Goal: Navigation & Orientation: Find specific page/section

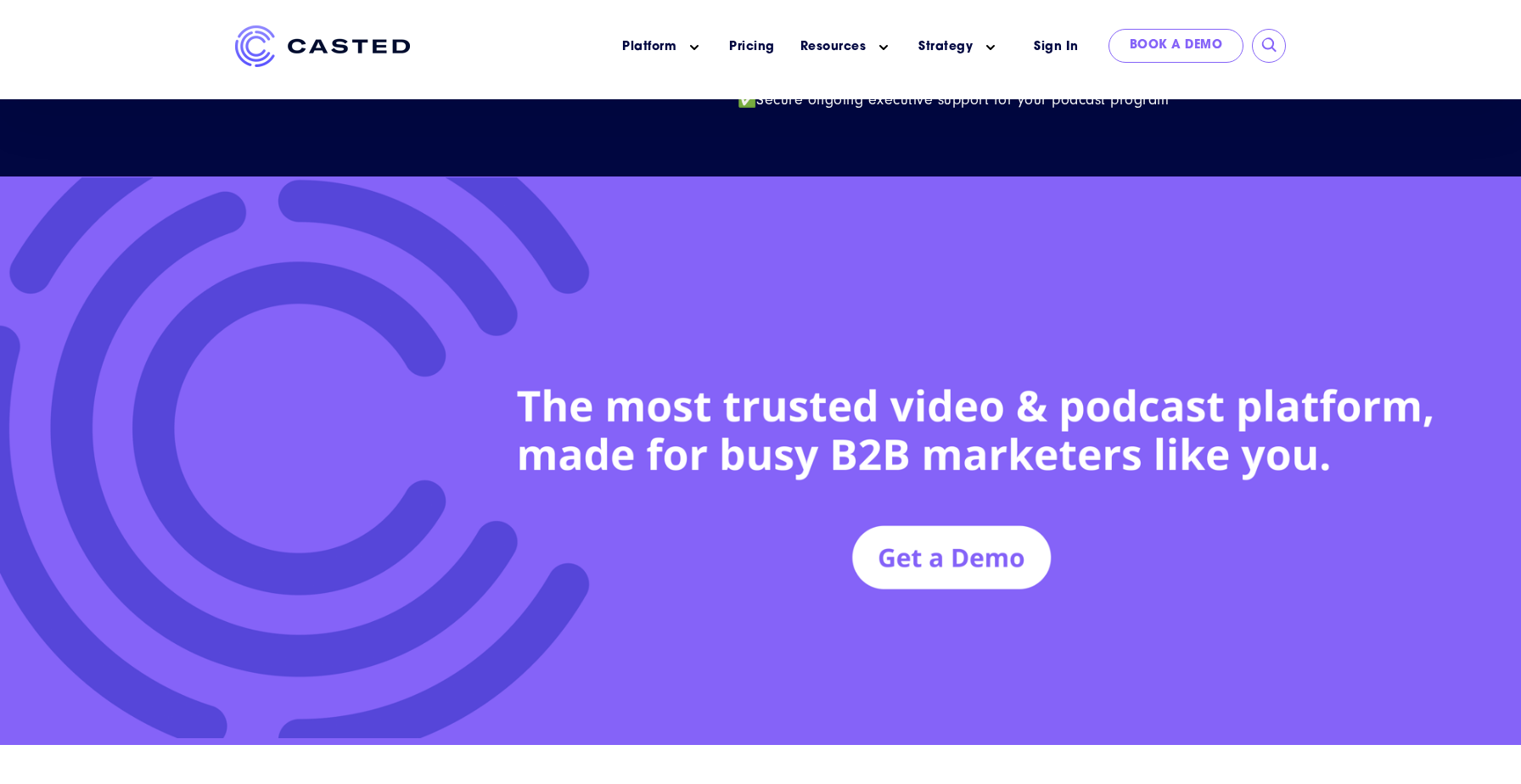
scroll to position [7767, 0]
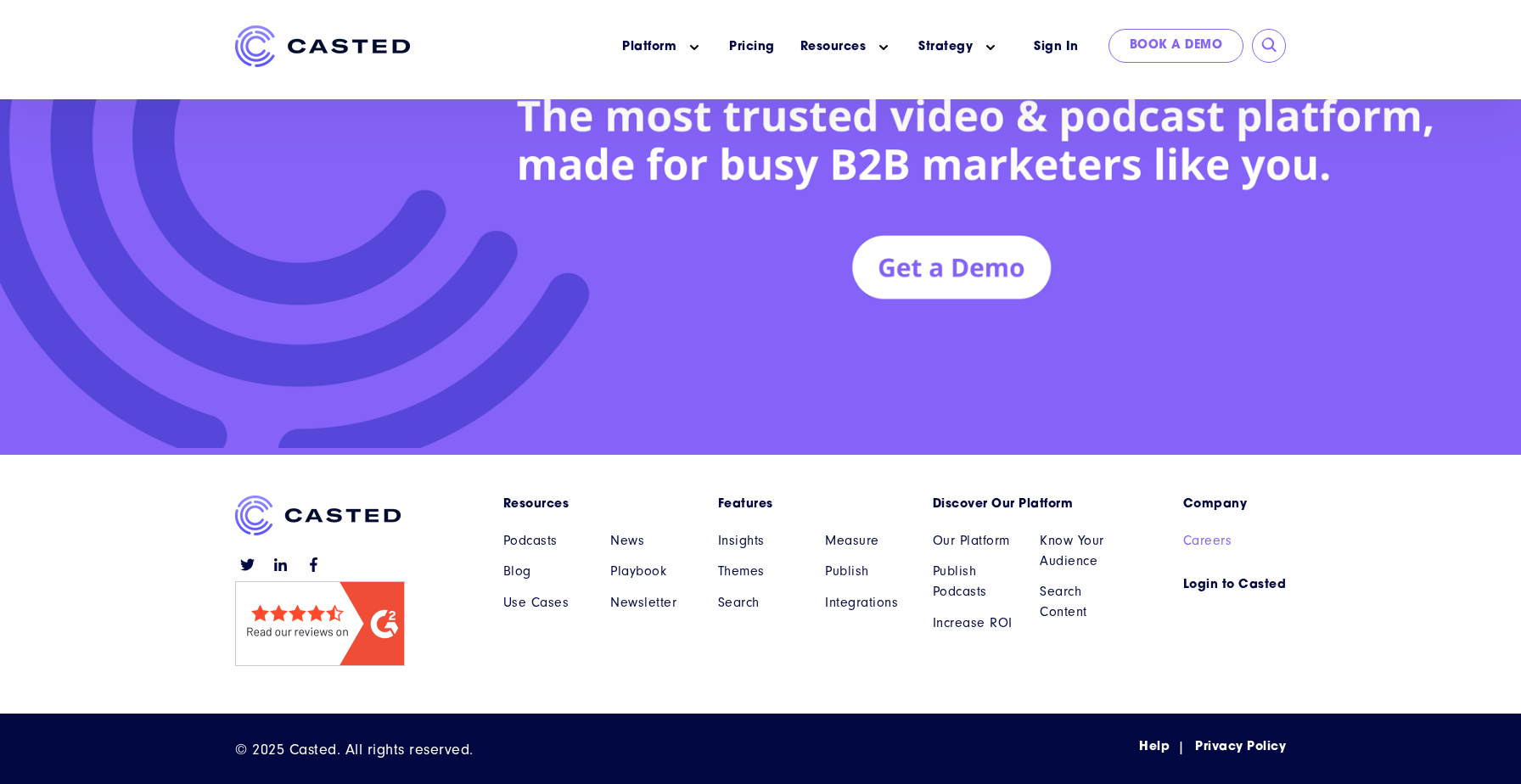
click at [1206, 530] on link "Careers" at bounding box center [1235, 540] width 103 height 20
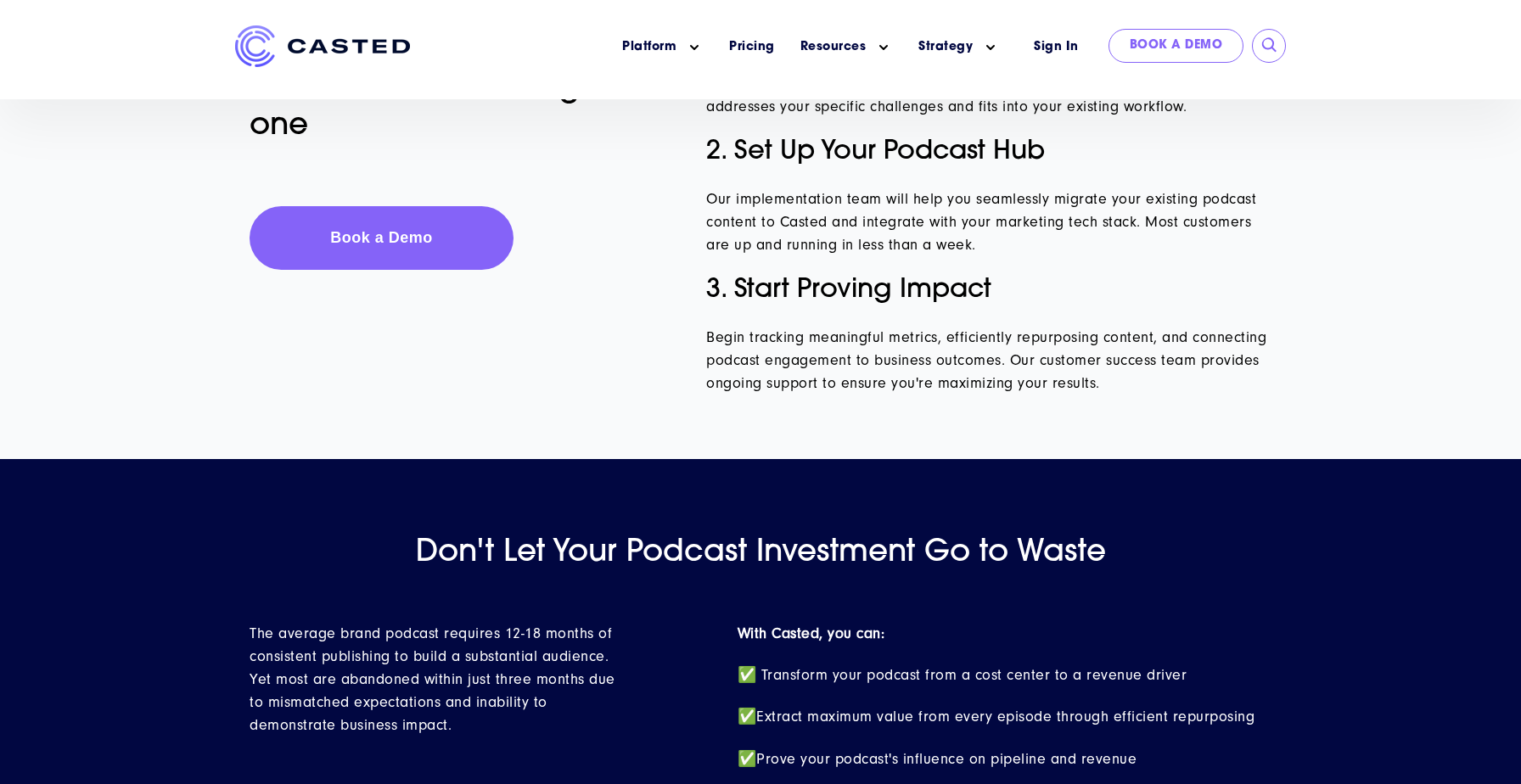
scroll to position [7767, 0]
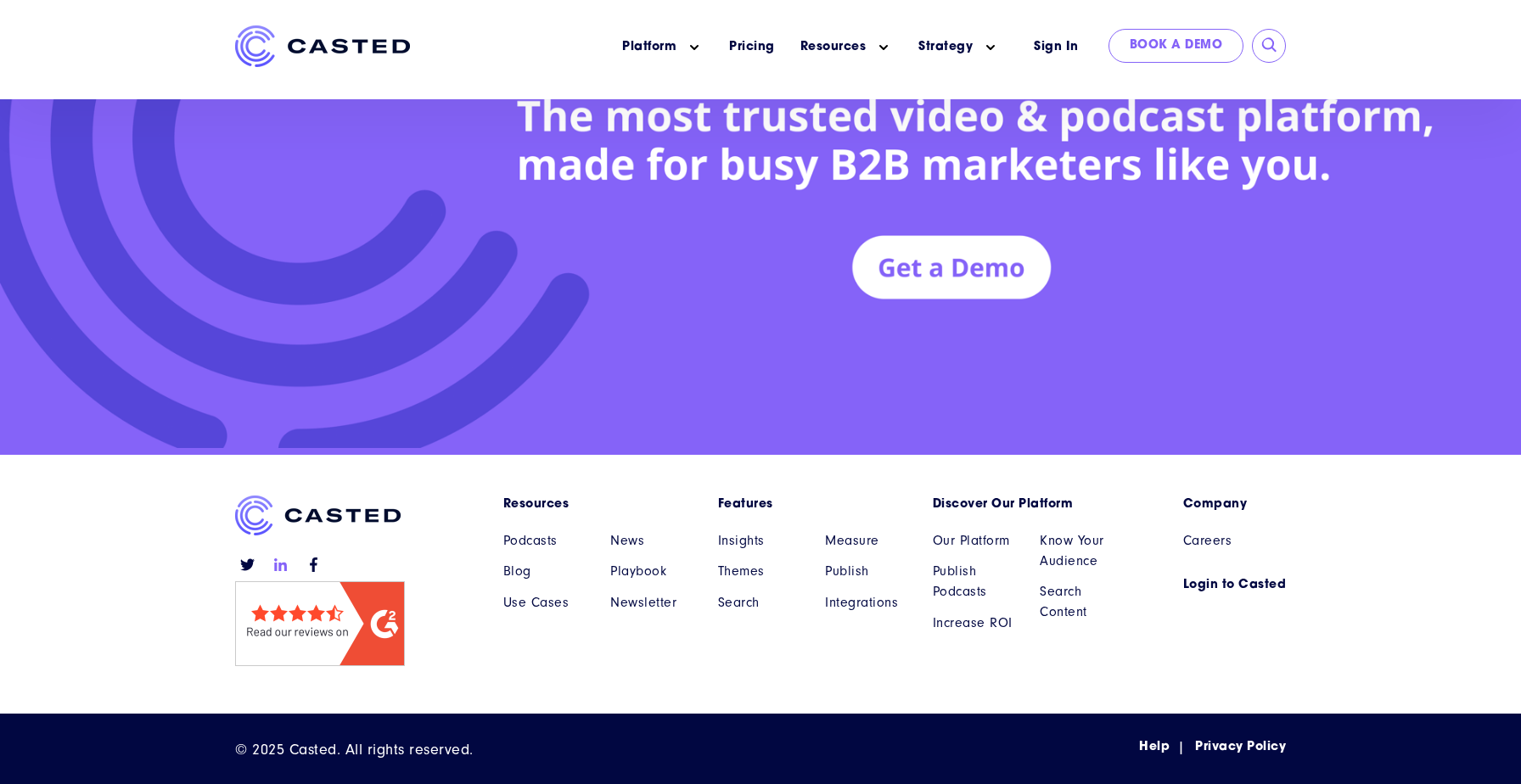
click at [280, 565] on icon at bounding box center [280, 564] width 13 height 13
